Goal: Transaction & Acquisition: Purchase product/service

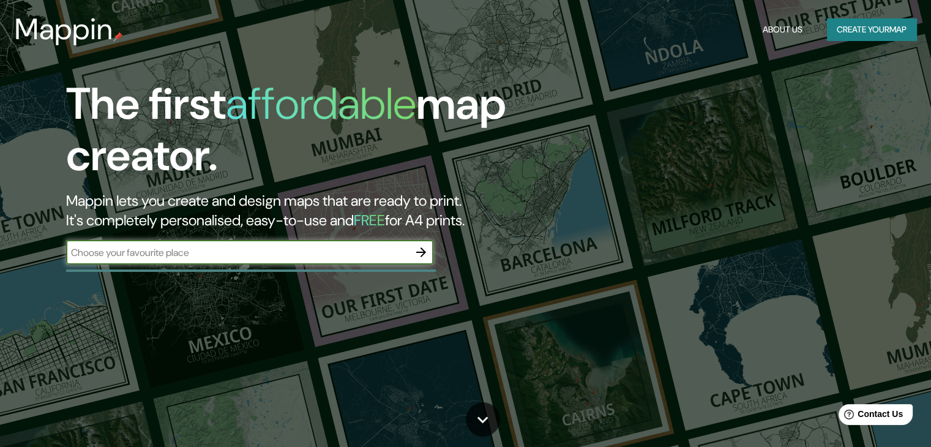
click at [244, 248] on input "text" at bounding box center [237, 253] width 343 height 14
type input "av [PERSON_NAME] juiz de fora"
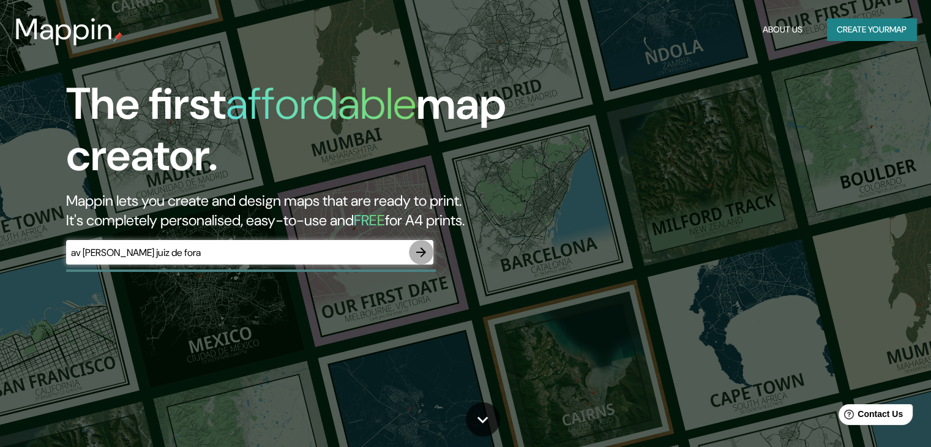
click at [424, 250] on icon "button" at bounding box center [421, 252] width 15 height 15
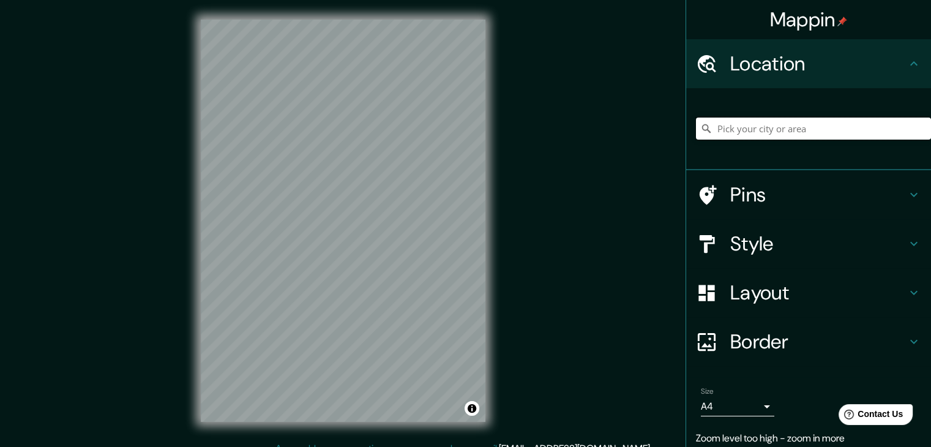
click at [727, 138] on input "Pick your city or area" at bounding box center [813, 129] width 235 height 22
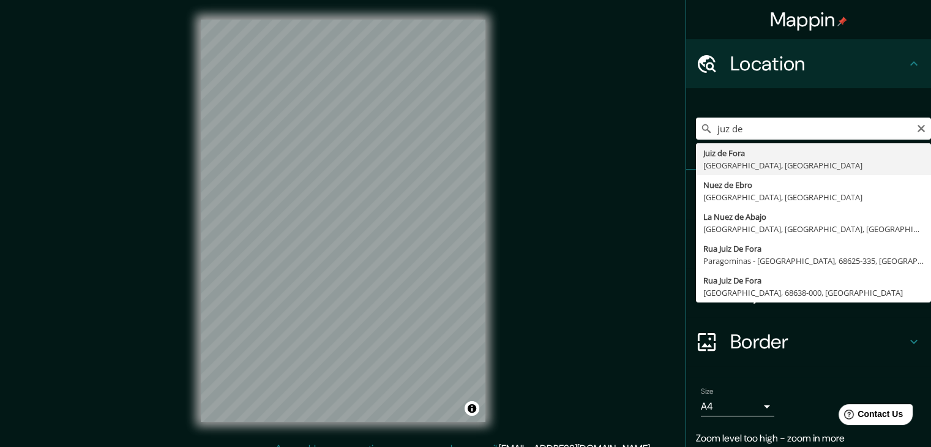
type input "Juiz de Fora, [GEOGRAPHIC_DATA], [GEOGRAPHIC_DATA]"
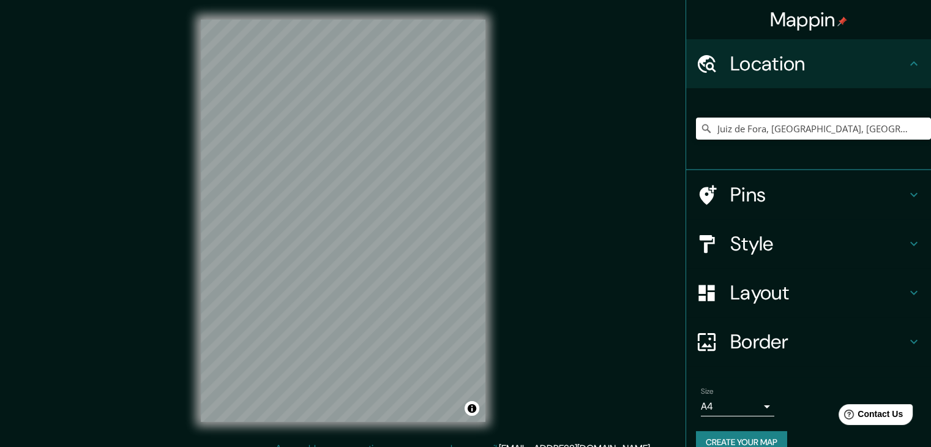
click at [730, 236] on h4 "Style" at bounding box center [818, 243] width 176 height 24
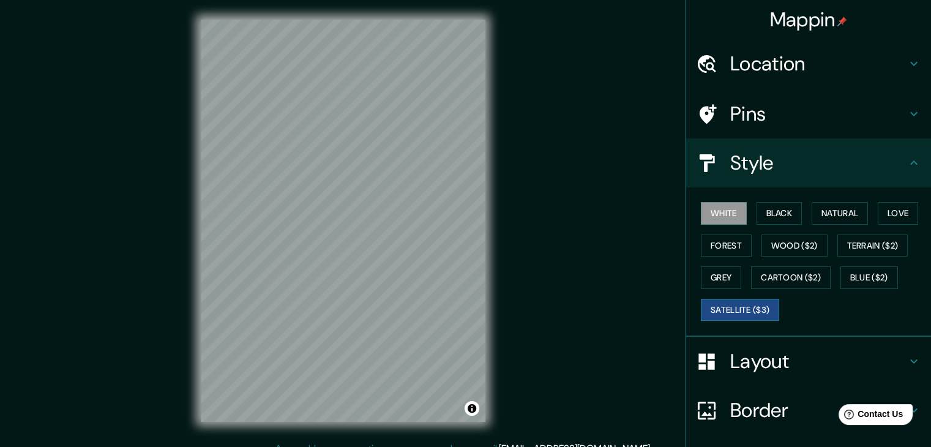
click at [759, 301] on button "Satellite ($3)" at bounding box center [740, 310] width 78 height 23
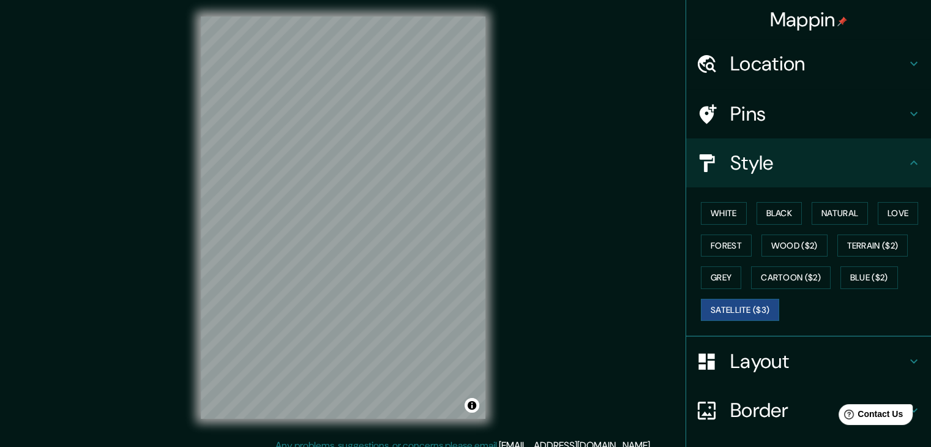
scroll to position [6, 0]
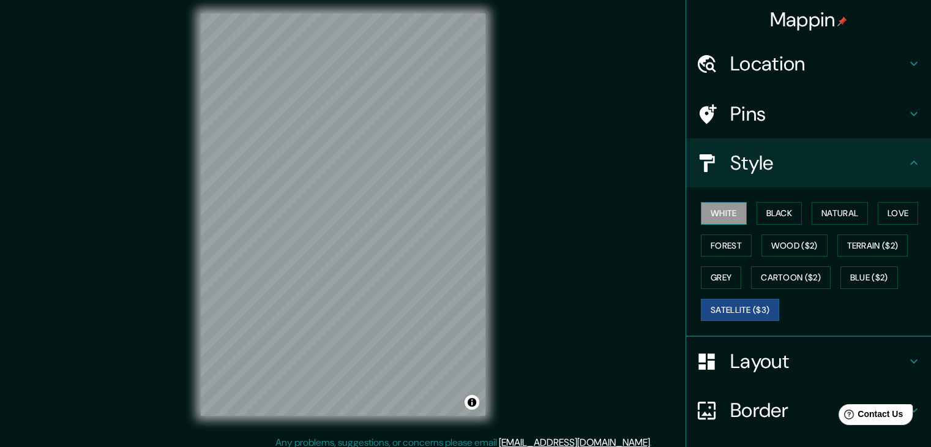
click at [729, 203] on button "White" at bounding box center [724, 213] width 46 height 23
click at [759, 214] on button "Black" at bounding box center [780, 213] width 46 height 23
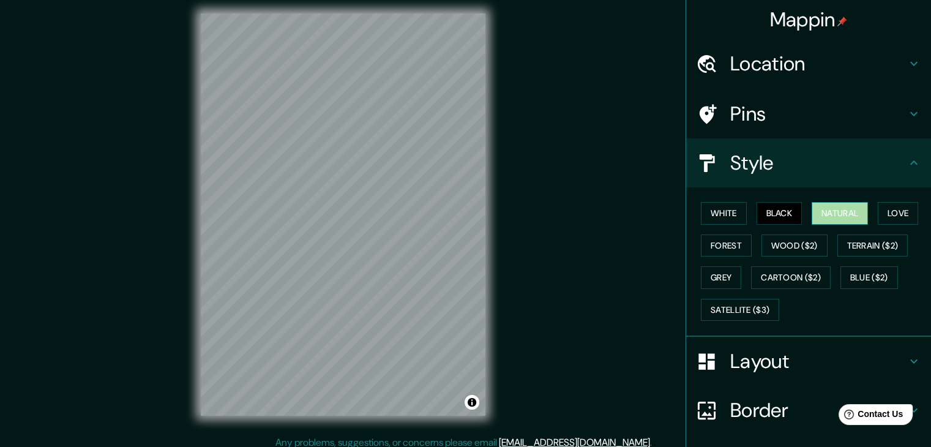
click at [830, 221] on button "Natural" at bounding box center [840, 213] width 56 height 23
click at [879, 221] on button "Love" at bounding box center [898, 213] width 40 height 23
click at [745, 242] on div "White Black Natural Love Forest Wood ($2) Terrain ($2) Grey Cartoon ($2) Blue (…" at bounding box center [813, 261] width 235 height 129
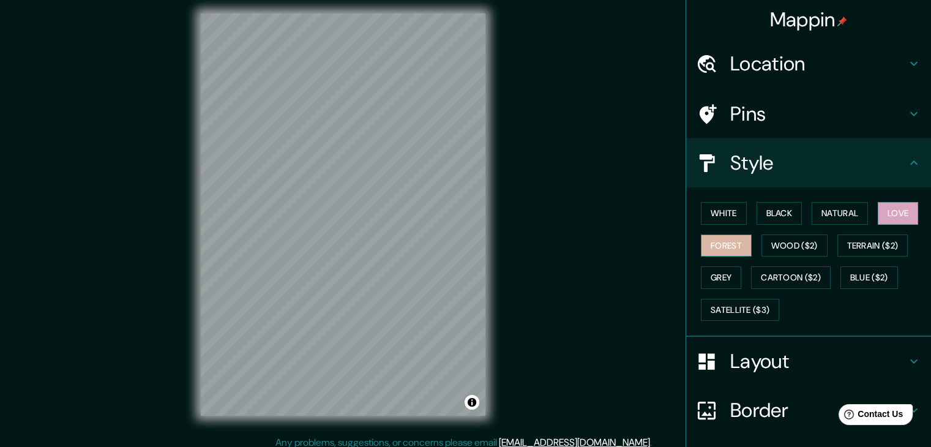
click at [740, 242] on button "Forest" at bounding box center [726, 246] width 51 height 23
click at [766, 250] on button "Wood ($2)" at bounding box center [795, 246] width 66 height 23
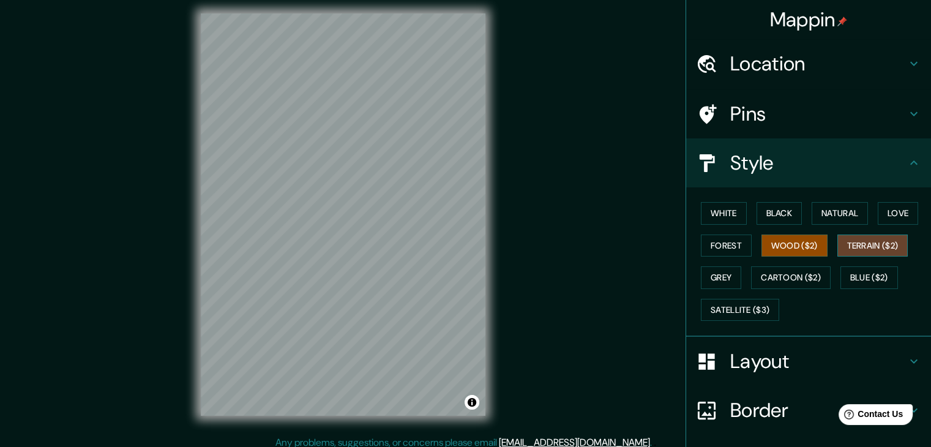
click at [852, 250] on button "Terrain ($2)" at bounding box center [873, 246] width 71 height 23
click at [848, 278] on button "Blue ($2)" at bounding box center [870, 277] width 58 height 23
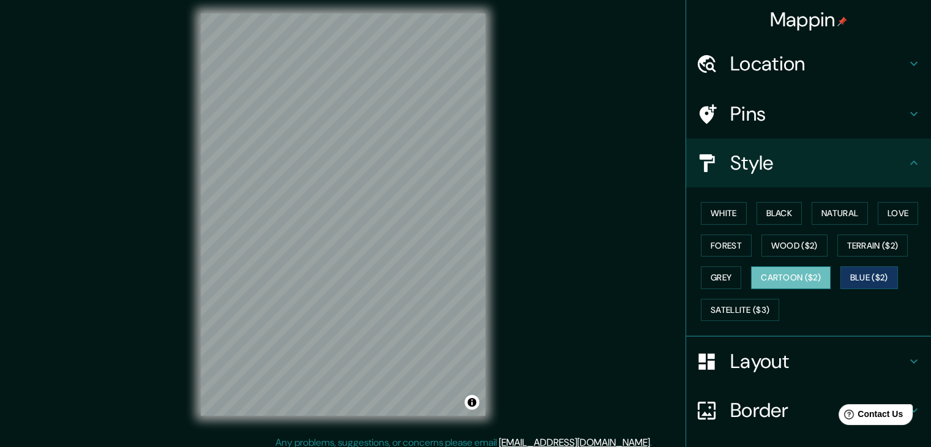
click at [812, 273] on button "Cartoon ($2)" at bounding box center [791, 277] width 80 height 23
click at [720, 290] on div "White Black Natural Love Forest Wood ($2) Terrain ($2) Grey Cartoon ($2) Blue (…" at bounding box center [813, 261] width 235 height 129
click at [710, 283] on button "Grey" at bounding box center [721, 277] width 40 height 23
click at [797, 276] on button "Cartoon ($2)" at bounding box center [791, 277] width 80 height 23
click at [426, 290] on div at bounding box center [426, 290] width 10 height 10
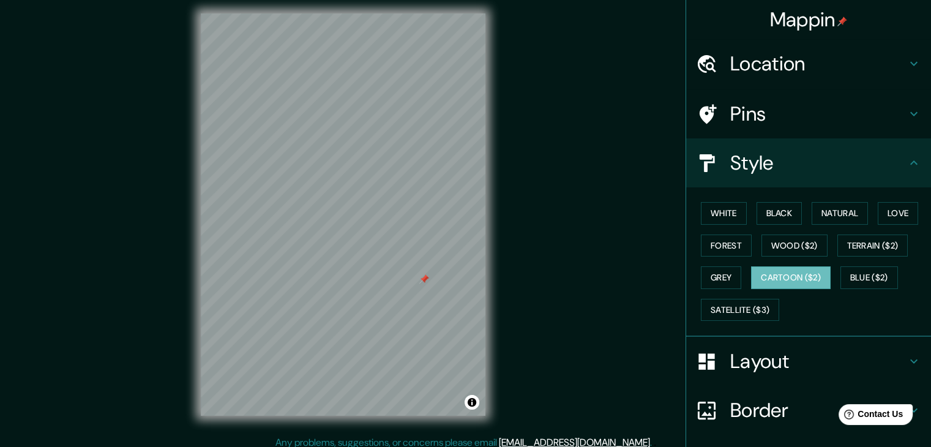
click at [424, 280] on div at bounding box center [424, 279] width 10 height 10
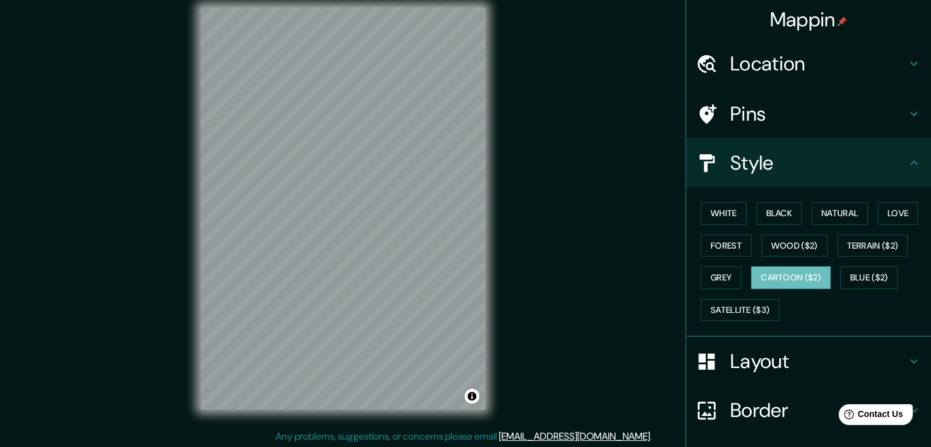
scroll to position [14, 0]
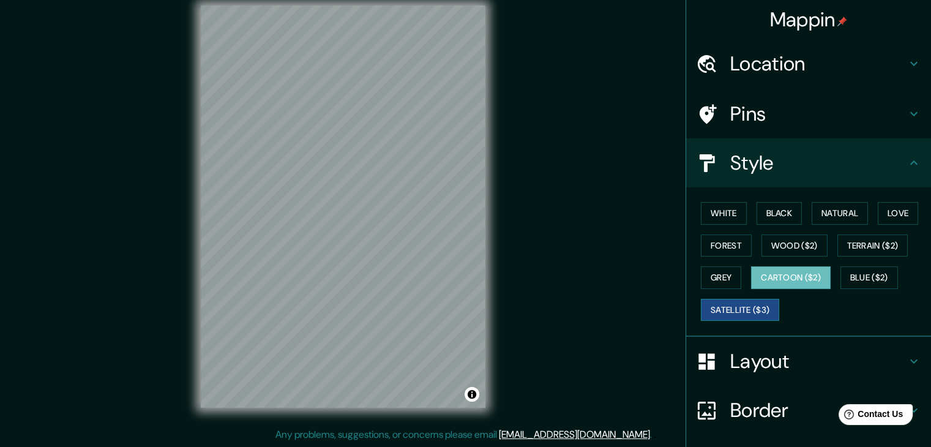
click at [710, 303] on button "Satellite ($3)" at bounding box center [740, 310] width 78 height 23
click at [881, 110] on h4 "Pins" at bounding box center [818, 114] width 176 height 24
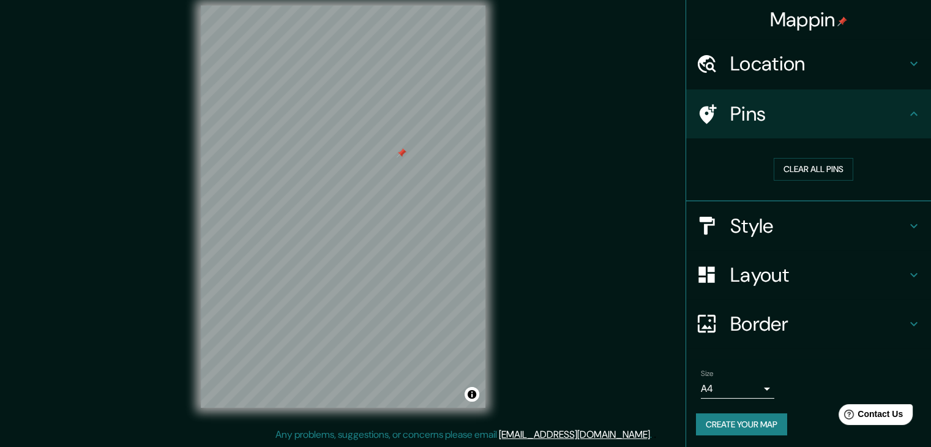
click at [809, 227] on h4 "Style" at bounding box center [818, 226] width 176 height 24
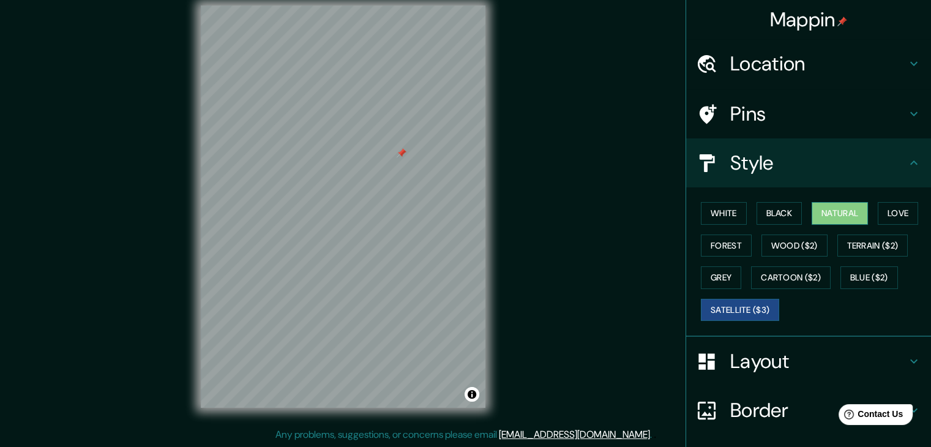
click at [833, 219] on button "Natural" at bounding box center [840, 213] width 56 height 23
